Goal: Book appointment/travel/reservation

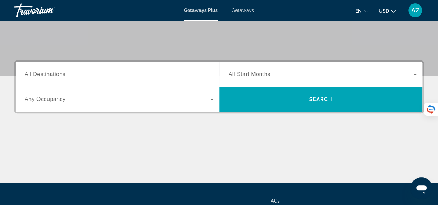
scroll to position [139, 0]
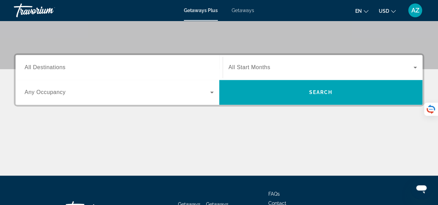
click at [98, 64] on input "Destination All Destinations" at bounding box center [119, 68] width 189 height 8
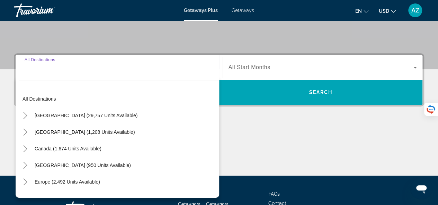
scroll to position [169, 0]
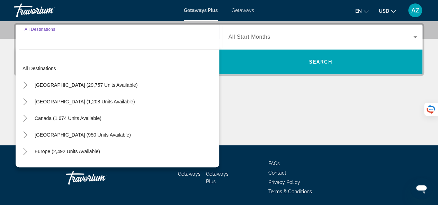
click at [67, 98] on span "Search widget" at bounding box center [84, 102] width 107 height 17
type input "**********"
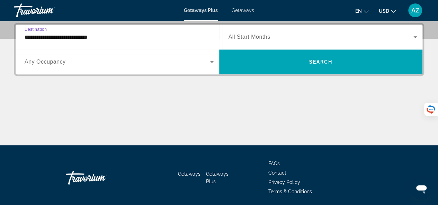
click at [246, 34] on span "All Start Months" at bounding box center [250, 37] width 42 height 6
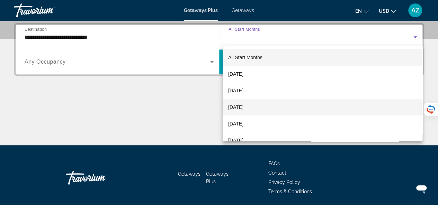
click at [243, 110] on span "[DATE]" at bounding box center [235, 107] width 15 height 8
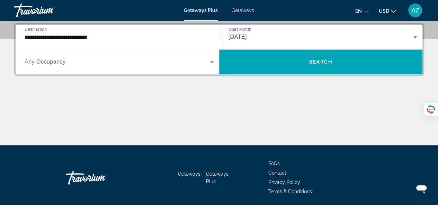
click at [211, 59] on icon "Search widget" at bounding box center [212, 62] width 8 height 8
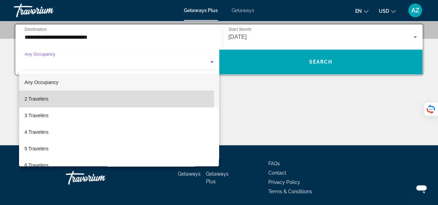
click at [40, 97] on span "2 Travelers" at bounding box center [37, 99] width 24 height 8
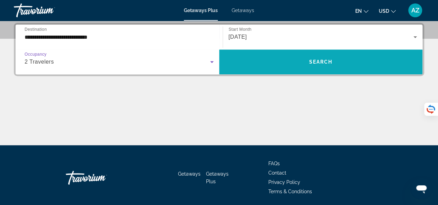
click at [319, 73] on span "Search widget" at bounding box center [321, 62] width 204 height 25
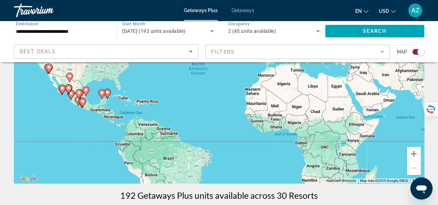
scroll to position [104, 0]
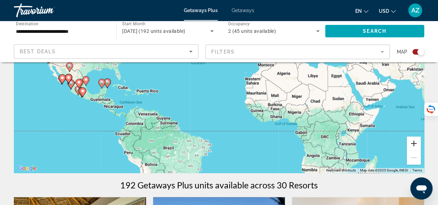
click at [412, 147] on button "Zoom in" at bounding box center [414, 144] width 14 height 14
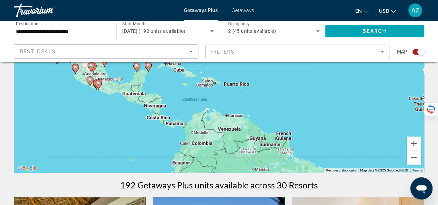
drag, startPoint x: 207, startPoint y: 122, endPoint x: 384, endPoint y: 65, distance: 185.5
click at [384, 65] on div "To activate drag with keyboard, press Alt + Enter. Once in keyboard drag state,…" at bounding box center [219, 69] width 410 height 208
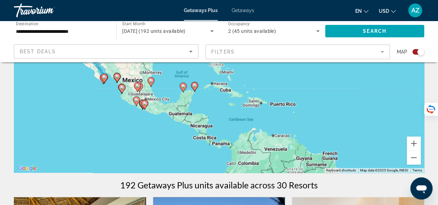
drag, startPoint x: 263, startPoint y: 104, endPoint x: 258, endPoint y: 168, distance: 64.3
click at [258, 168] on div "To activate drag with keyboard, press Alt + Enter. Once in keyboard drag state,…" at bounding box center [219, 69] width 410 height 208
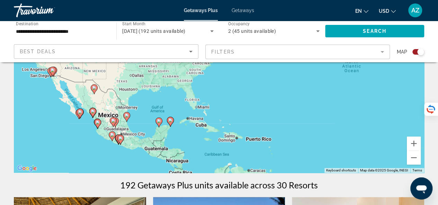
drag, startPoint x: 244, startPoint y: 107, endPoint x: 230, endPoint y: 139, distance: 34.4
click at [230, 139] on div "To activate drag with keyboard, press Alt + Enter. Once in keyboard drag state,…" at bounding box center [219, 69] width 410 height 208
click at [409, 147] on button "Zoom in" at bounding box center [414, 144] width 14 height 14
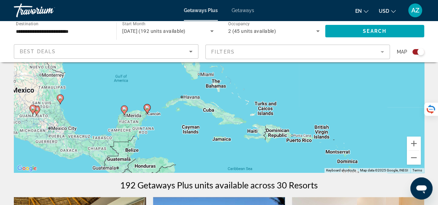
drag, startPoint x: 235, startPoint y: 130, endPoint x: 263, endPoint y: 54, distance: 80.7
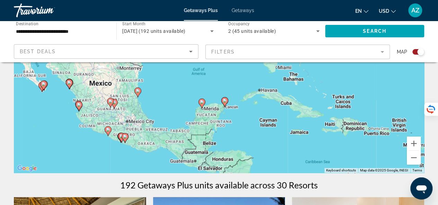
drag, startPoint x: 188, startPoint y: 119, endPoint x: 267, endPoint y: 112, distance: 79.6
click at [267, 112] on div "To activate drag with keyboard, press Alt + Enter. Once in keyboard drag state,…" at bounding box center [219, 69] width 410 height 208
click at [412, 149] on button "Zoom in" at bounding box center [414, 144] width 14 height 14
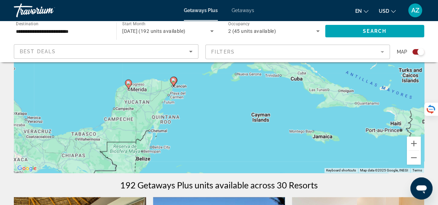
drag, startPoint x: 222, startPoint y: 114, endPoint x: 170, endPoint y: 52, distance: 81.6
click at [172, 83] on icon "Main content" at bounding box center [173, 81] width 6 height 9
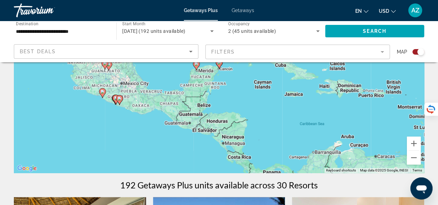
click at [218, 64] on image "Main content" at bounding box center [219, 63] width 4 height 4
type input "**********"
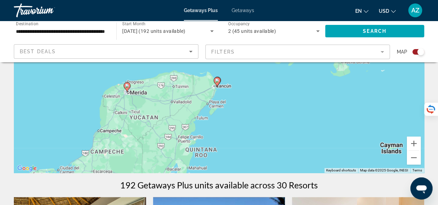
drag, startPoint x: 226, startPoint y: 112, endPoint x: 224, endPoint y: 135, distance: 23.0
click at [224, 135] on div "To activate drag with keyboard, press Alt + Enter. Once in keyboard drag state,…" at bounding box center [219, 69] width 410 height 208
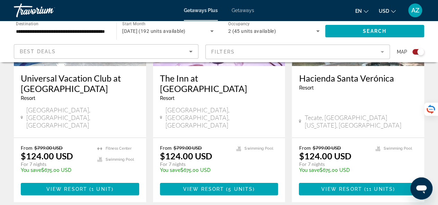
scroll to position [1177, 0]
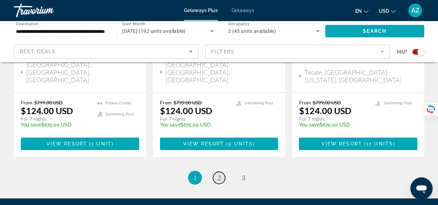
click at [218, 174] on span "2" at bounding box center [218, 178] width 3 height 8
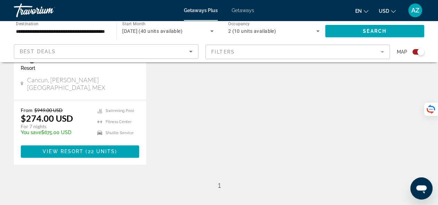
scroll to position [381, 0]
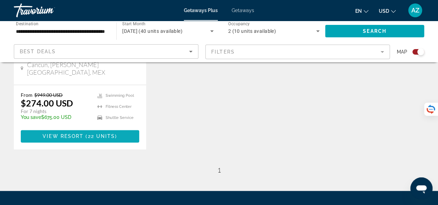
click at [92, 134] on span "22 units" at bounding box center [101, 137] width 27 height 6
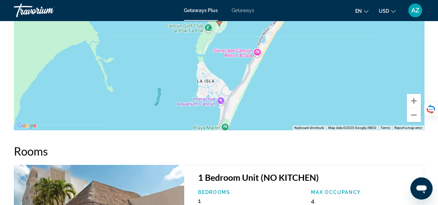
scroll to position [935, 0]
